Goal: Information Seeking & Learning: Compare options

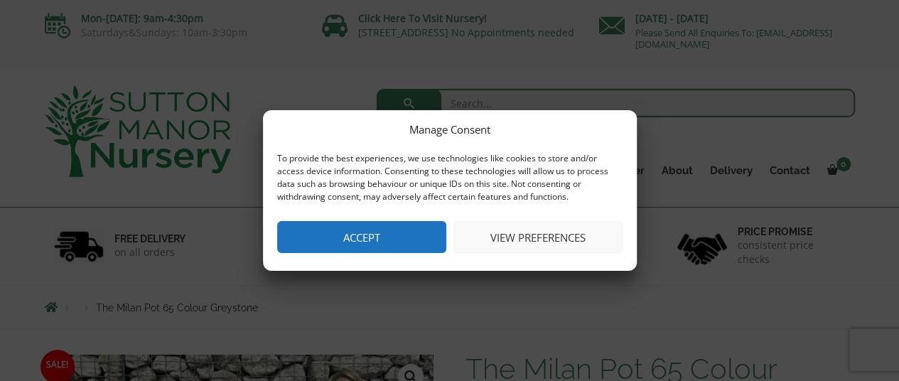
click at [340, 230] on button "Accept" at bounding box center [361, 237] width 169 height 32
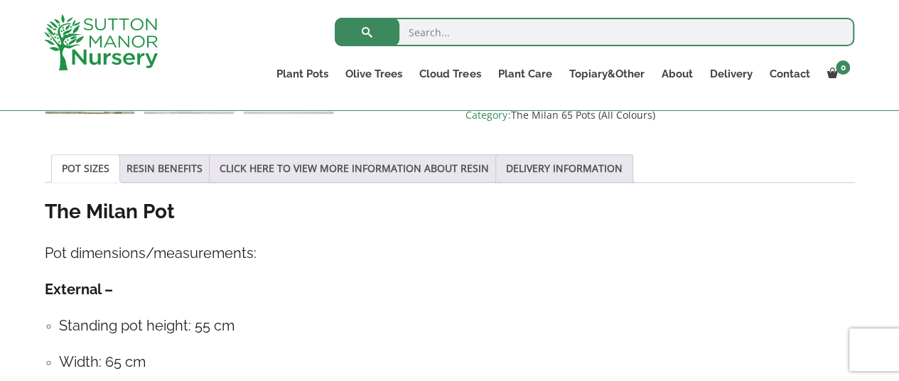
scroll to position [725, 0]
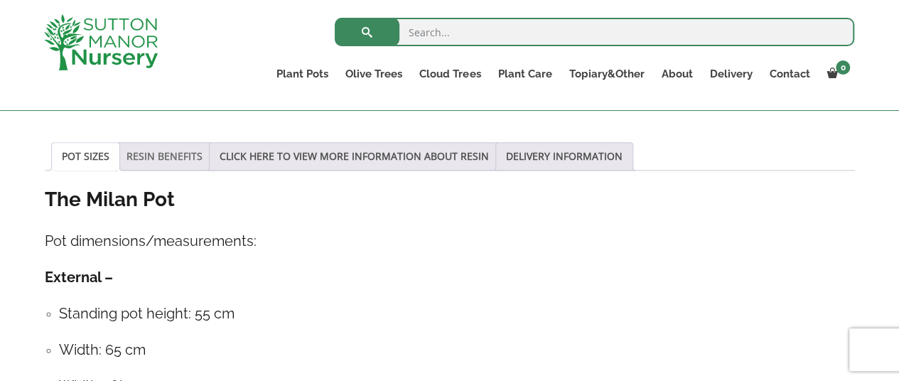
click at [153, 162] on link "RESIN BENEFITS" at bounding box center [164, 156] width 76 height 27
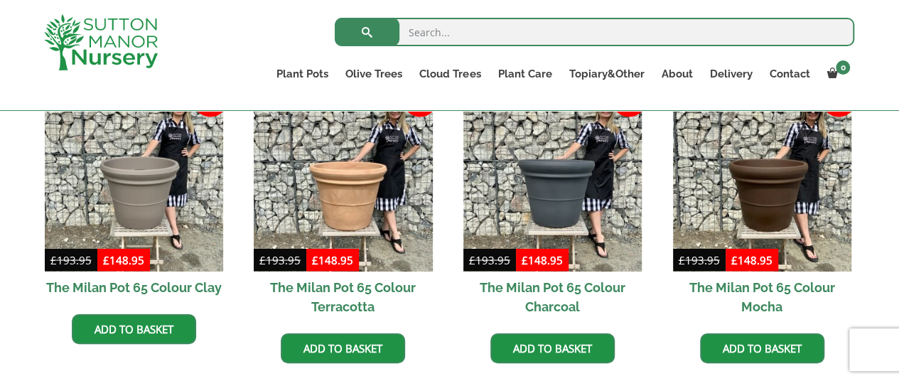
scroll to position [1198, 0]
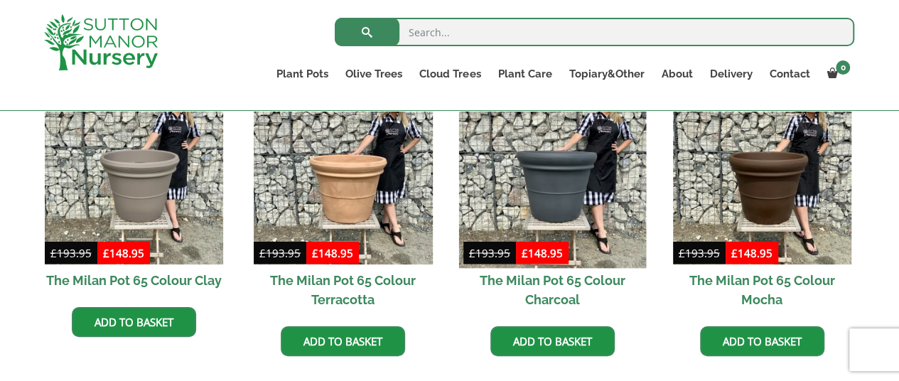
click at [609, 209] on img at bounding box center [553, 175] width 188 height 188
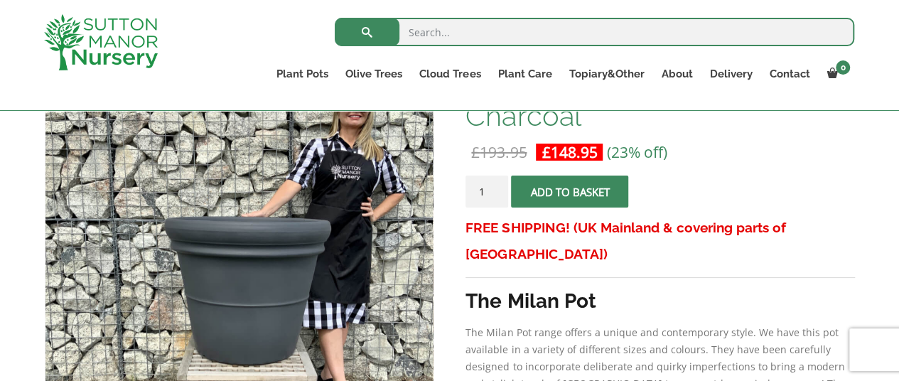
click at [722, 288] on h3 "The Milan Pot" at bounding box center [659, 301] width 389 height 26
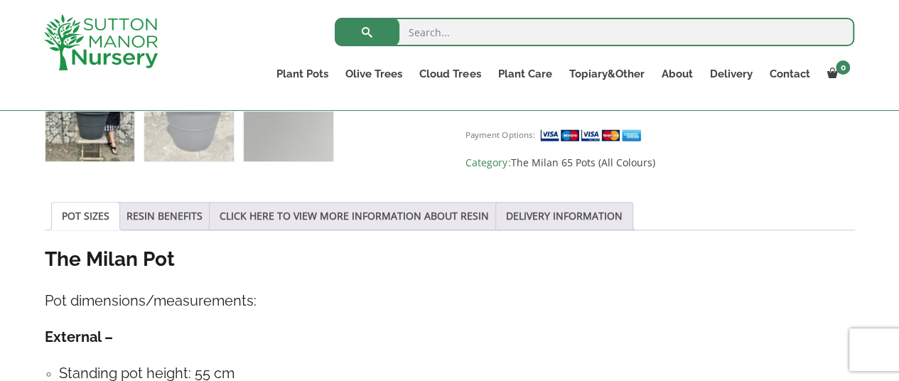
scroll to position [687, 0]
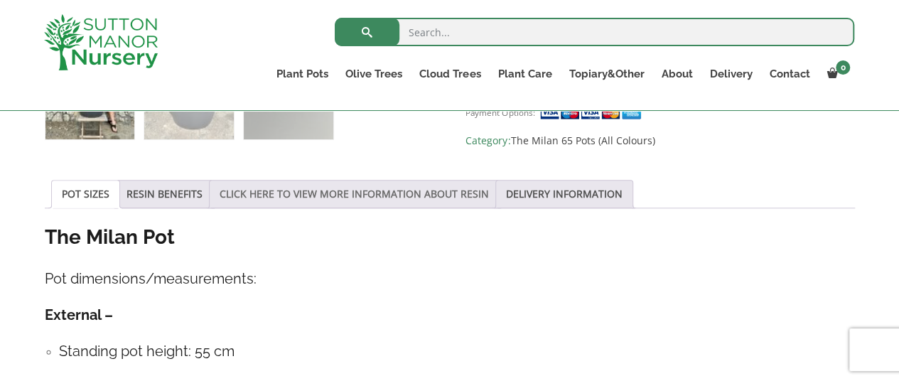
click at [365, 193] on link "CLICK HERE TO VIEW MORE INFORMATION ABOUT RESIN" at bounding box center [354, 194] width 269 height 27
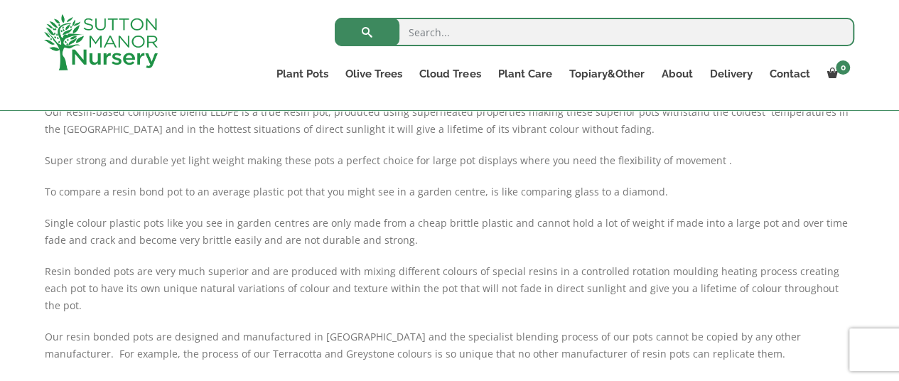
scroll to position [872, 0]
click at [687, 203] on div "Resin-based pots. Resin bond is a light weight alternative to the heavy clay an…" at bounding box center [450, 246] width 810 height 415
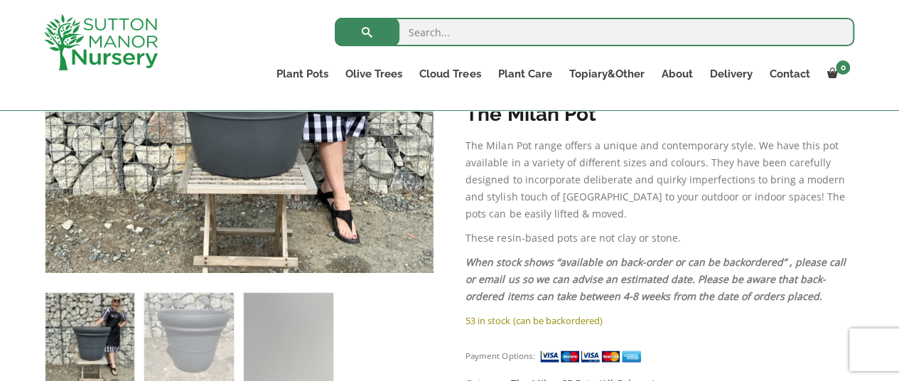
scroll to position [441, 0]
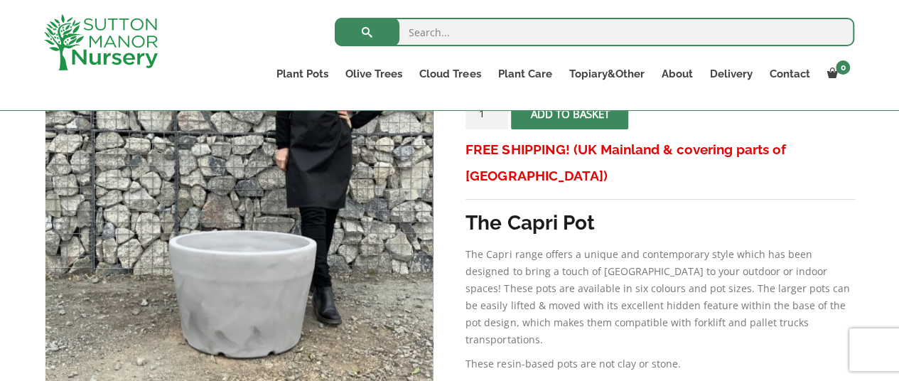
scroll to position [338, 0]
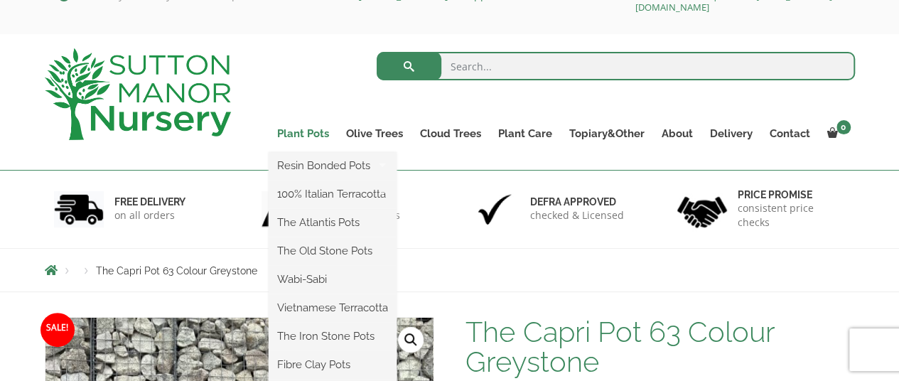
click at [322, 135] on link "Plant Pots" at bounding box center [303, 134] width 69 height 20
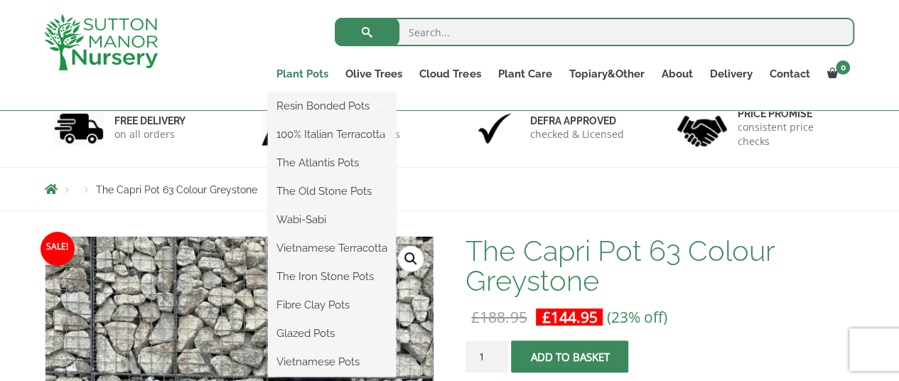
scroll to position [92, 0]
click at [344, 168] on link "The Atlantis Pots" at bounding box center [332, 162] width 128 height 21
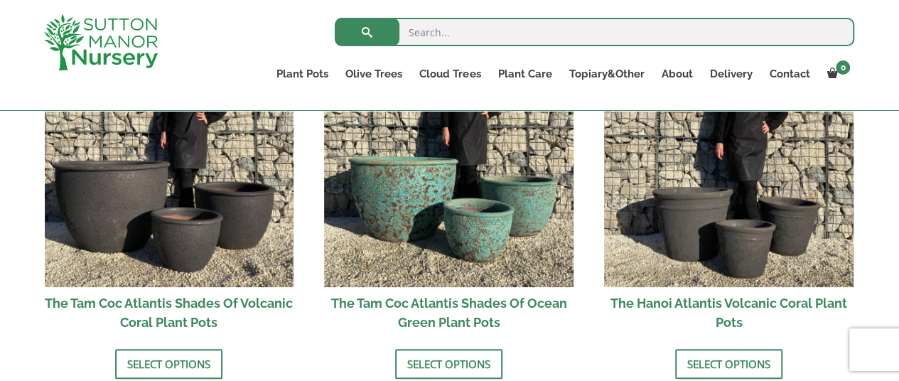
scroll to position [1288, 0]
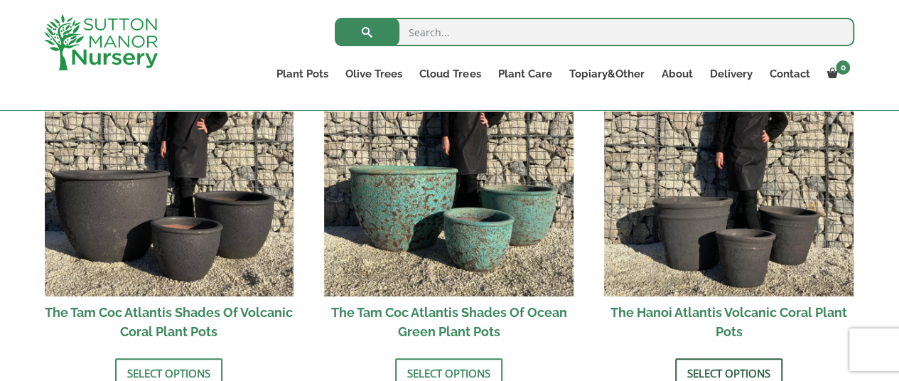
click at [755, 371] on link "Select options" at bounding box center [728, 373] width 107 height 30
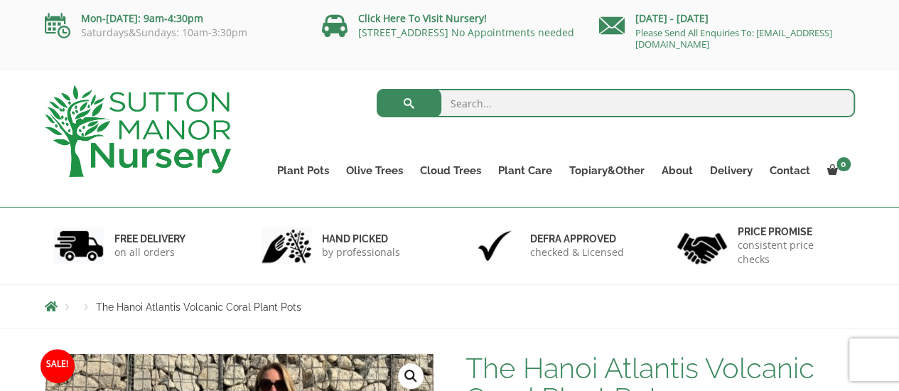
click at [313, 163] on link "Plant Pots" at bounding box center [303, 171] width 69 height 20
click at [302, 170] on link "Plant Pots" at bounding box center [303, 171] width 69 height 20
click at [0, 0] on link "The Atlantis Pots" at bounding box center [0, 0] width 0 height 0
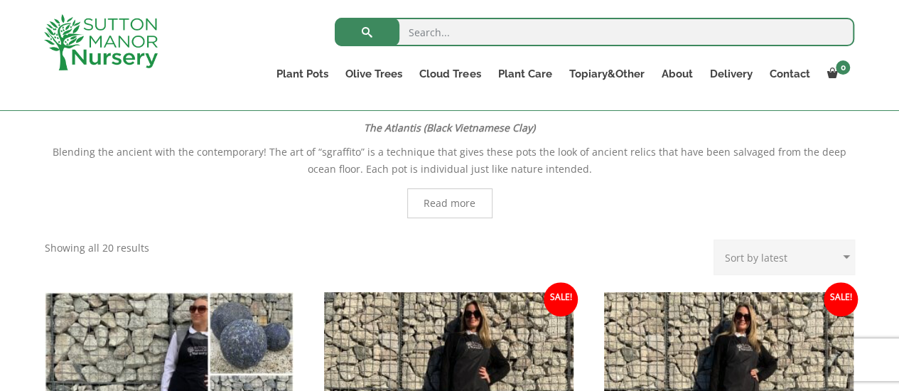
scroll to position [307, 0]
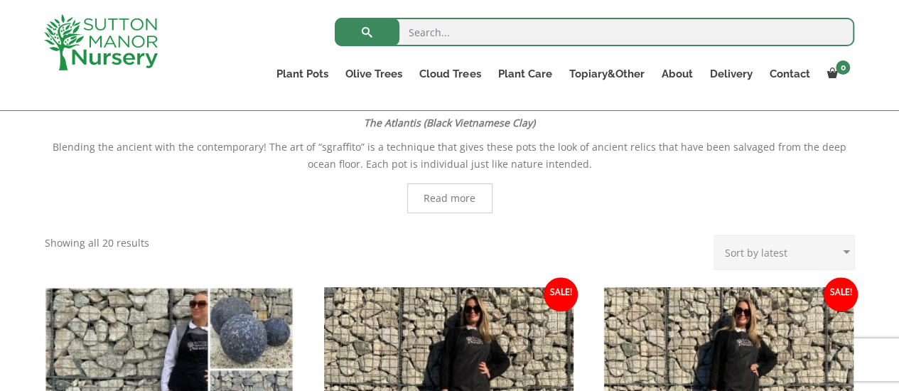
click at [449, 198] on span "Read more" at bounding box center [450, 198] width 52 height 10
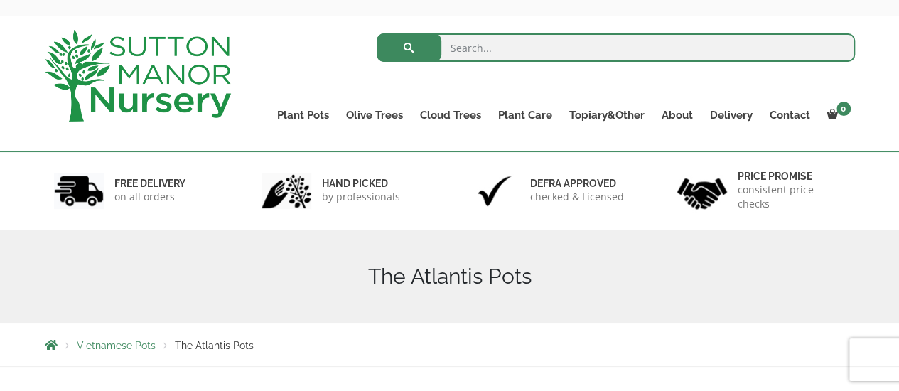
scroll to position [0, 0]
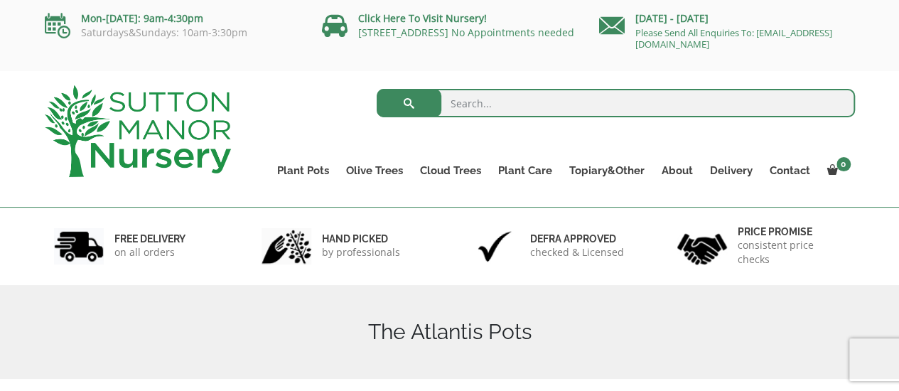
click at [310, 74] on div "Search for: Plant Pots Resin Bonded Pots The Amalfi Pots The Milan Pots The Cap…" at bounding box center [554, 139] width 624 height 136
click at [317, 173] on link "Plant Pots" at bounding box center [303, 171] width 69 height 20
click at [0, 0] on link "The Old Stone Pots" at bounding box center [0, 0] width 0 height 0
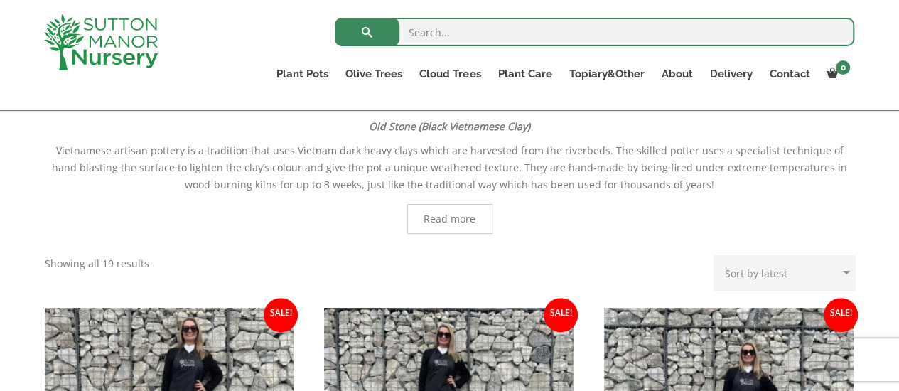
scroll to position [302, 0]
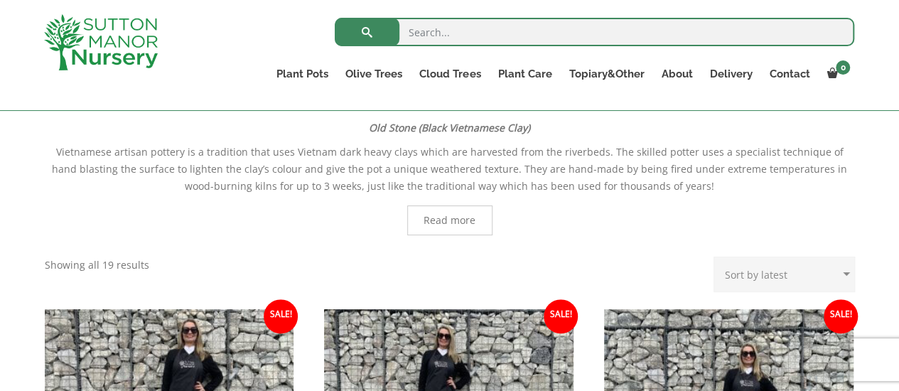
click at [465, 217] on span "Read more" at bounding box center [450, 220] width 52 height 10
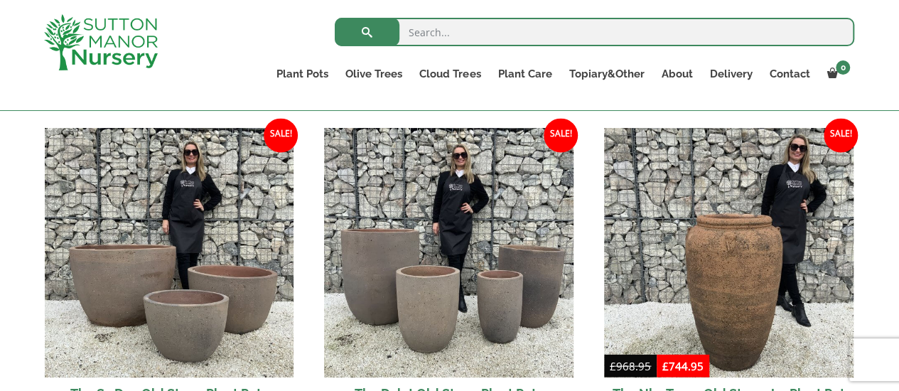
scroll to position [1287, 0]
click at [514, 293] on img at bounding box center [448, 253] width 249 height 249
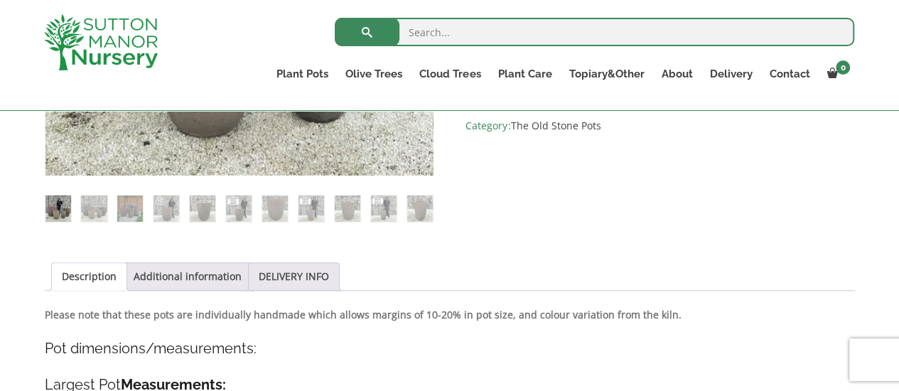
scroll to position [545, 0]
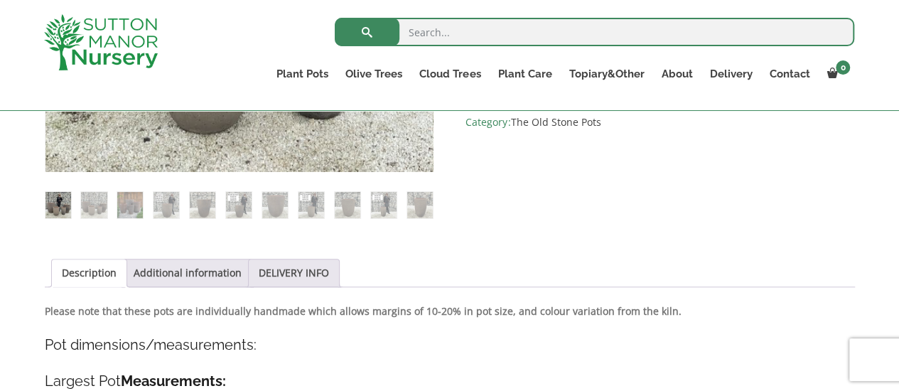
click at [171, 270] on link "Additional information" at bounding box center [188, 272] width 108 height 27
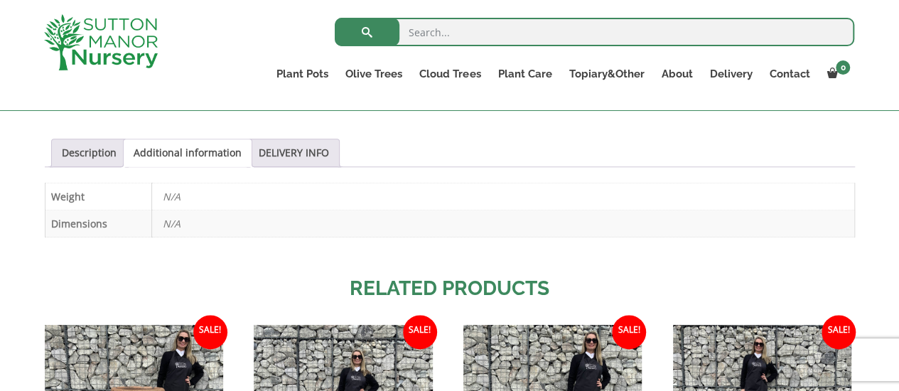
scroll to position [651, 0]
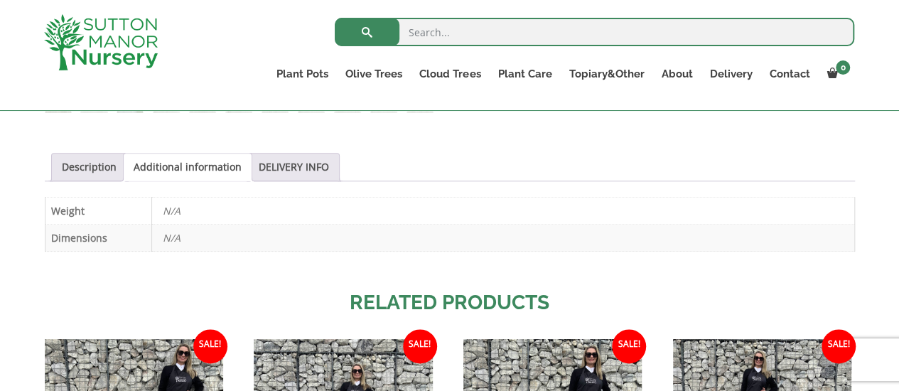
click at [80, 173] on link "Description" at bounding box center [89, 166] width 55 height 27
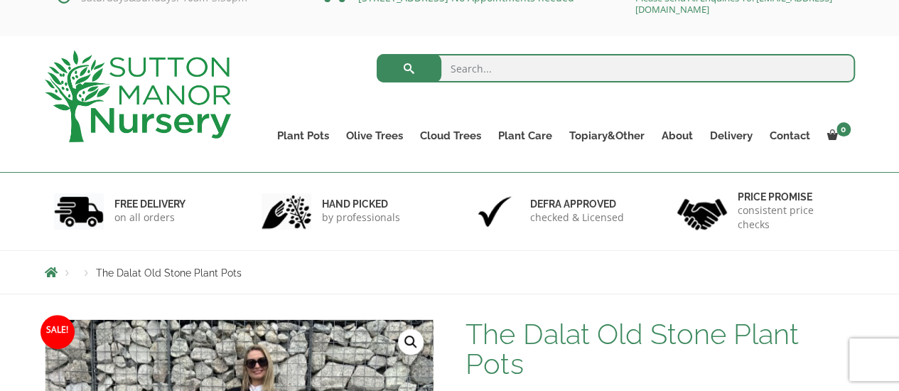
scroll to position [0, 0]
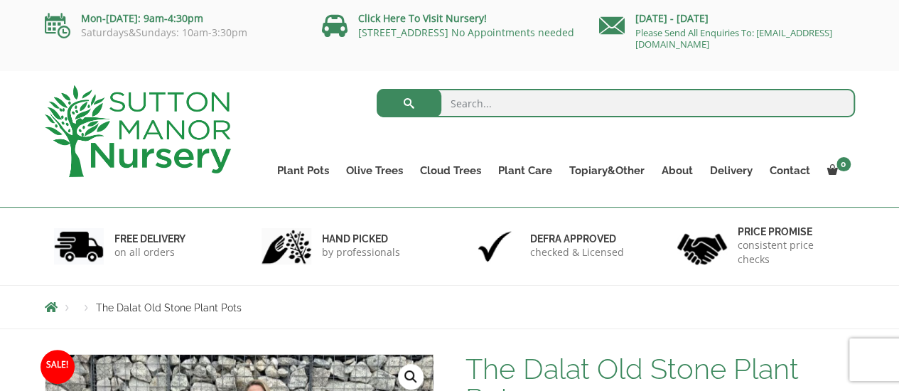
click at [316, 168] on link "Plant Pots" at bounding box center [303, 171] width 69 height 20
click at [0, 0] on ul "Resin Bonded Pots The Amalfi Pots The Milan Pots The Capri Pots The Brunello Po…" at bounding box center [0, 0] width 0 height 0
click at [0, 0] on link "Wabi-Sabi" at bounding box center [0, 0] width 0 height 0
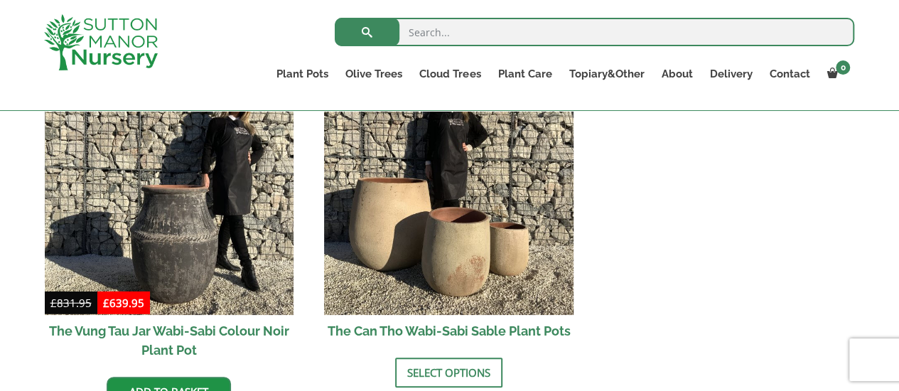
scroll to position [1886, 0]
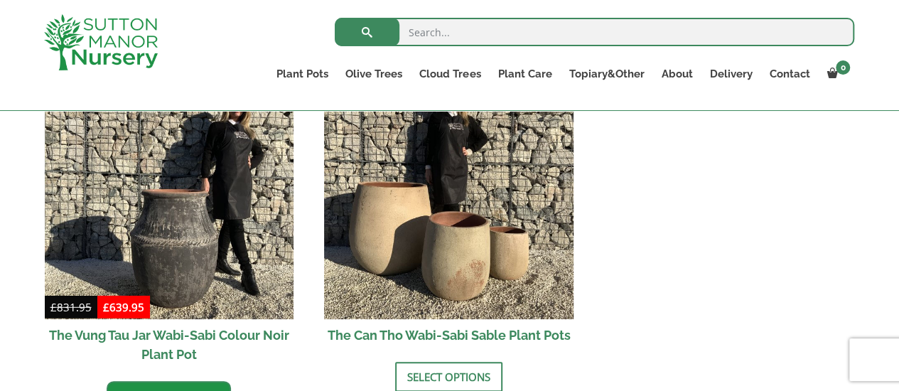
click at [487, 260] on img at bounding box center [448, 194] width 249 height 249
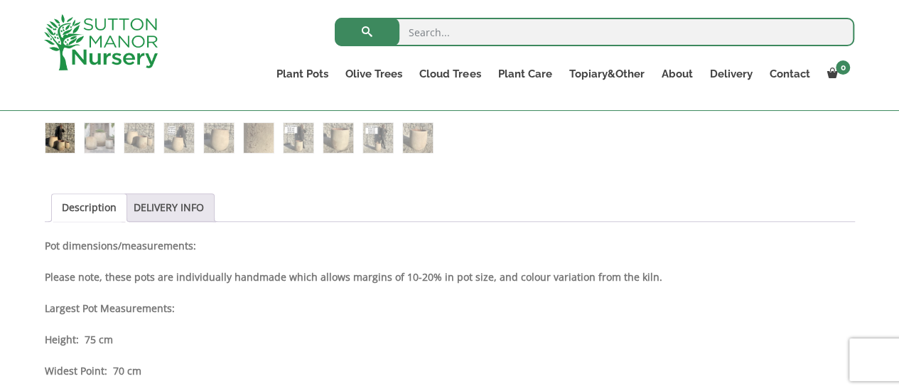
scroll to position [615, 0]
click at [812, 271] on p "Please note, these pots are individually handmade which allows margins of 10-20…" at bounding box center [450, 276] width 810 height 17
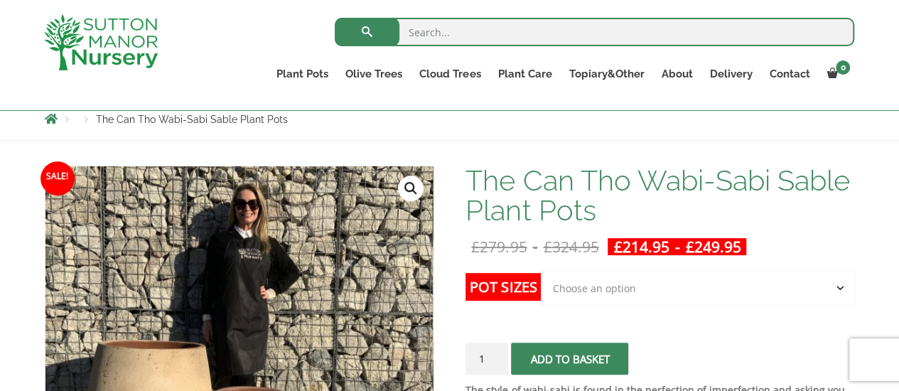
scroll to position [0, 0]
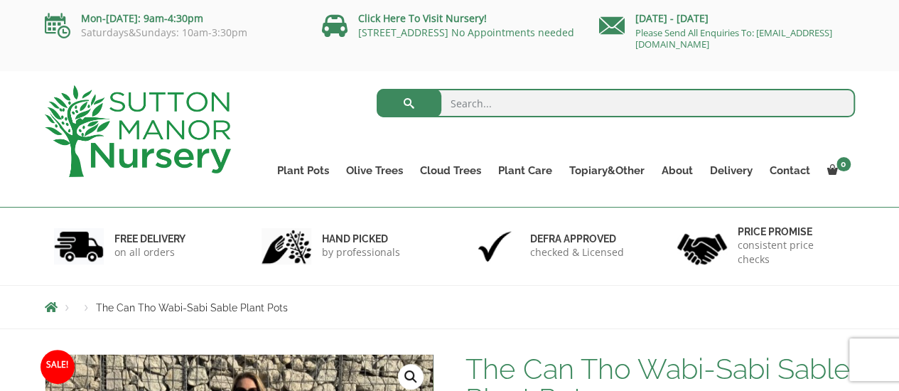
click at [318, 169] on link "Plant Pots" at bounding box center [303, 171] width 69 height 20
click at [0, 0] on link "Vietnamese Terracotta" at bounding box center [0, 0] width 0 height 0
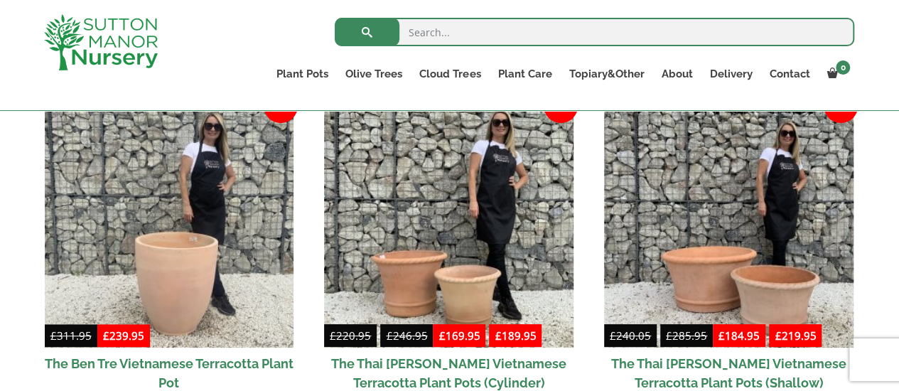
scroll to position [383, 0]
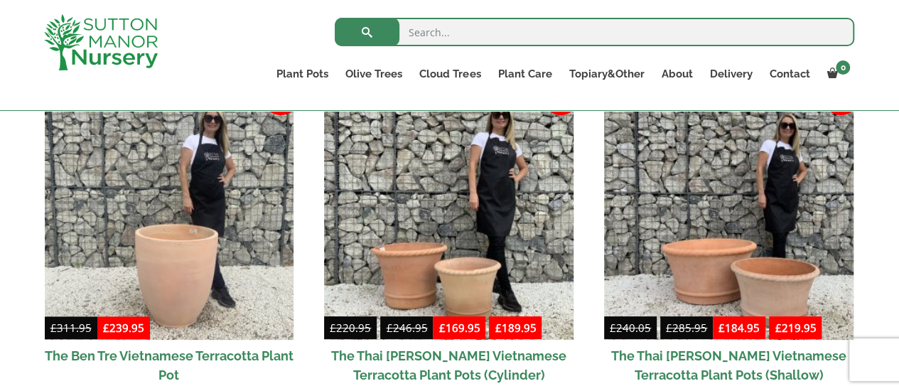
click at [317, 74] on link "Plant Pots" at bounding box center [302, 74] width 69 height 20
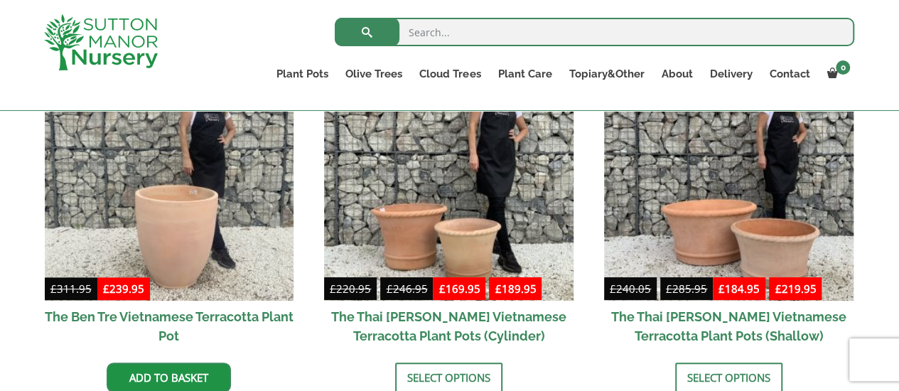
scroll to position [423, 0]
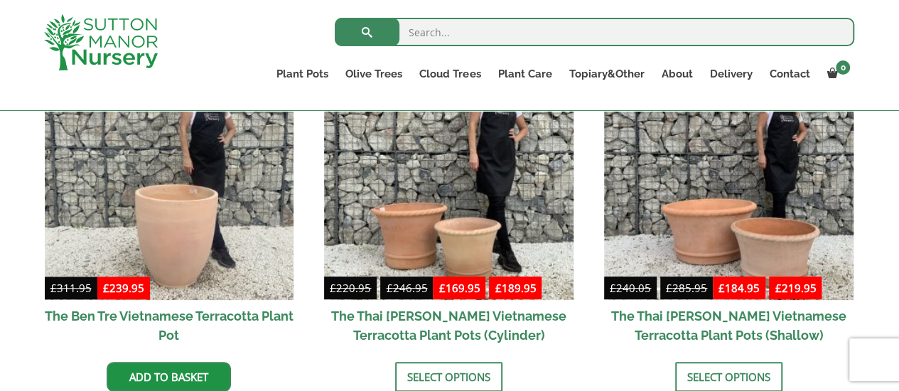
click at [0, 0] on link "The Iron Stone Pots" at bounding box center [0, 0] width 0 height 0
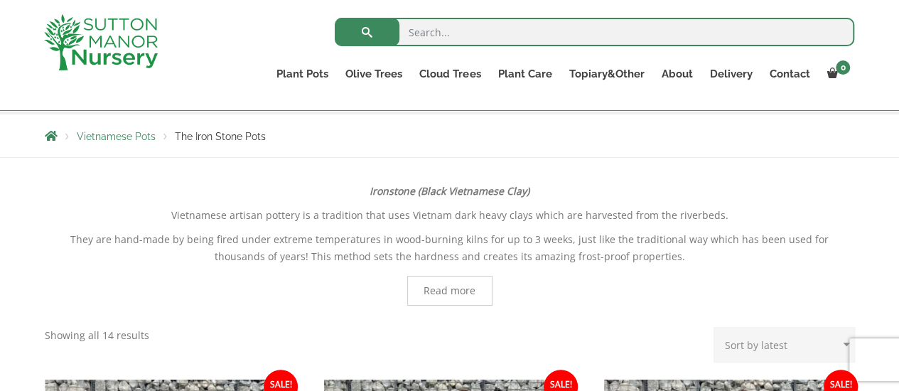
scroll to position [247, 0]
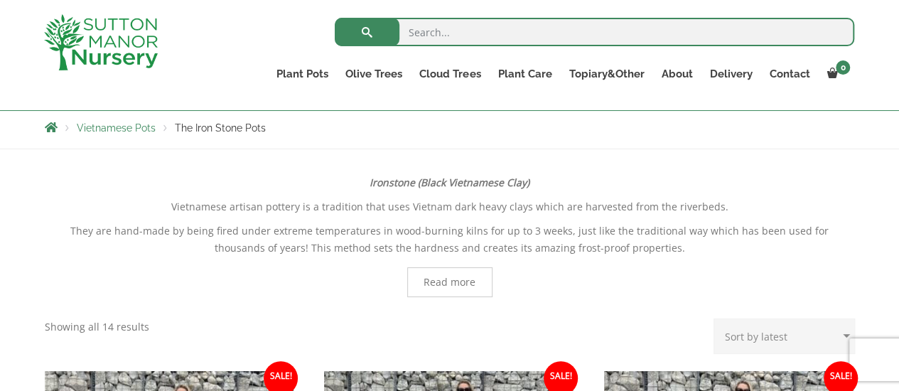
click at [443, 291] on span "Read more" at bounding box center [449, 282] width 85 height 30
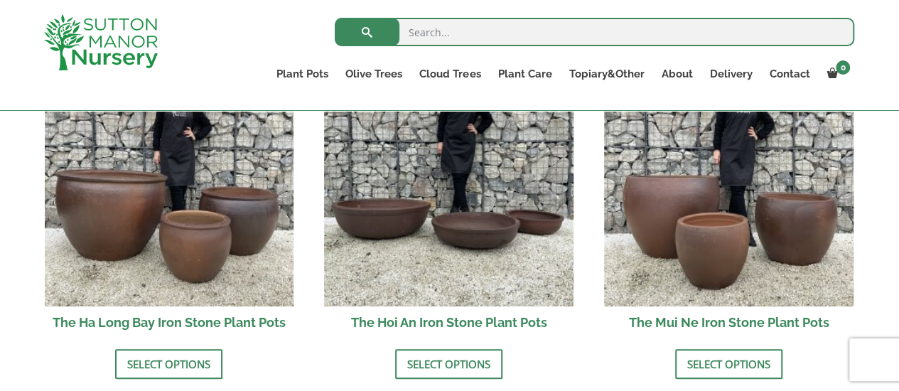
scroll to position [1052, 0]
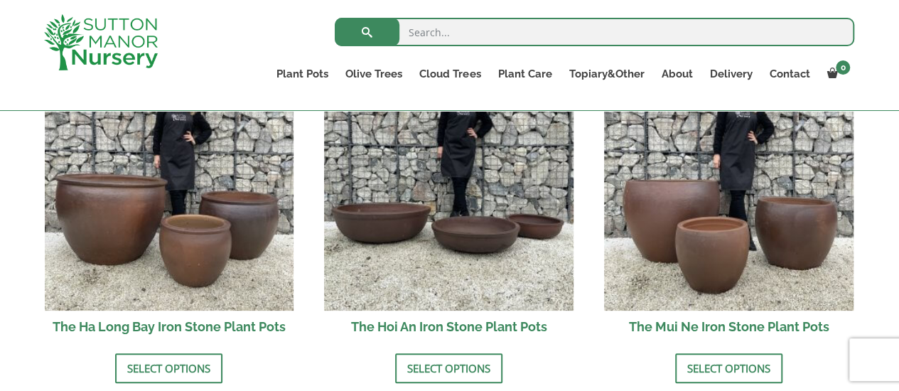
click at [485, 229] on img at bounding box center [448, 186] width 249 height 249
